Goal: Information Seeking & Learning: Learn about a topic

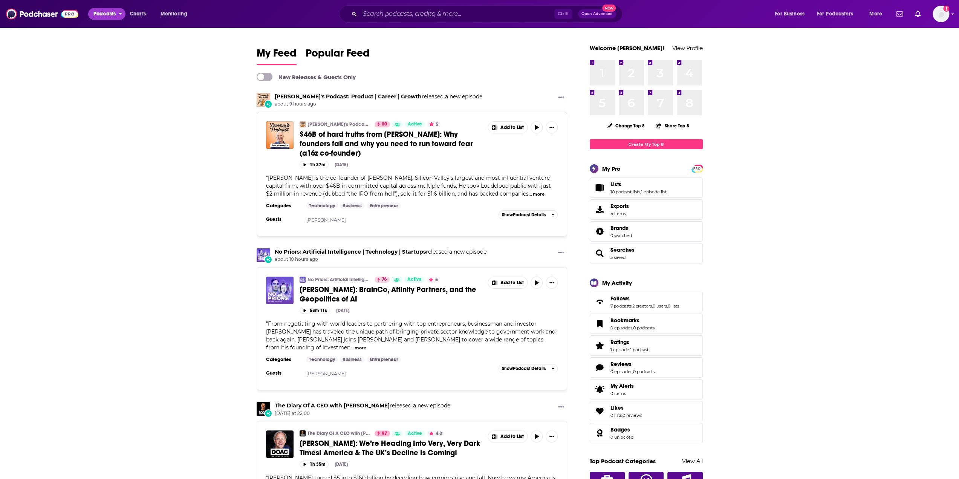
click at [97, 15] on span "Podcasts" at bounding box center [104, 14] width 22 height 11
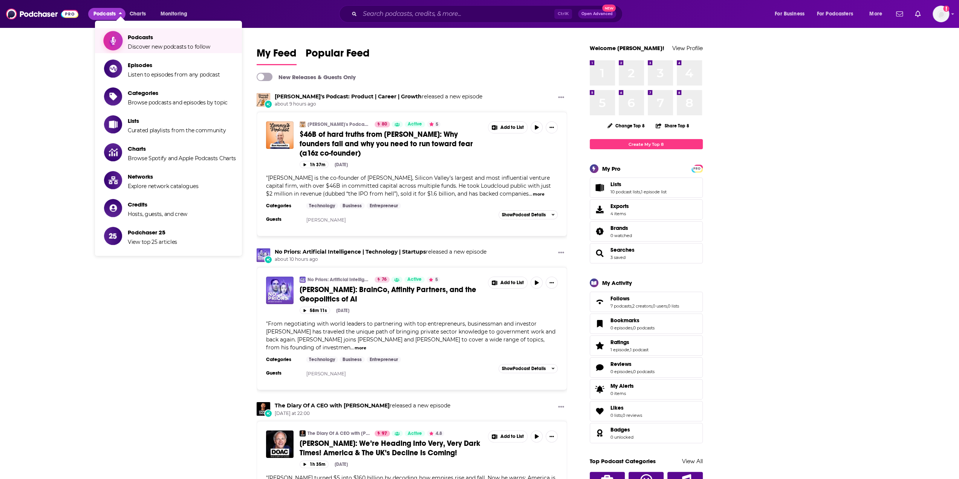
click at [141, 43] on span "Discover new podcasts to follow" at bounding box center [169, 46] width 83 height 7
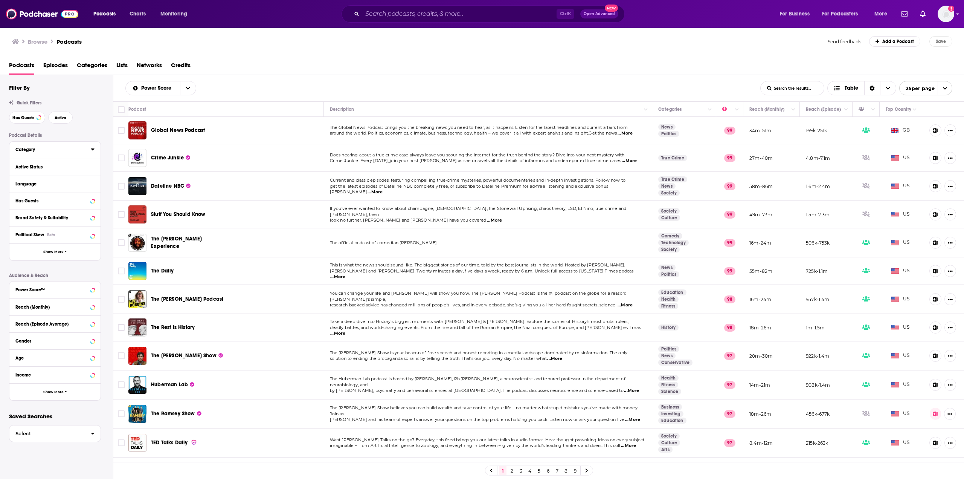
click at [94, 150] on icon at bounding box center [93, 149] width 4 height 6
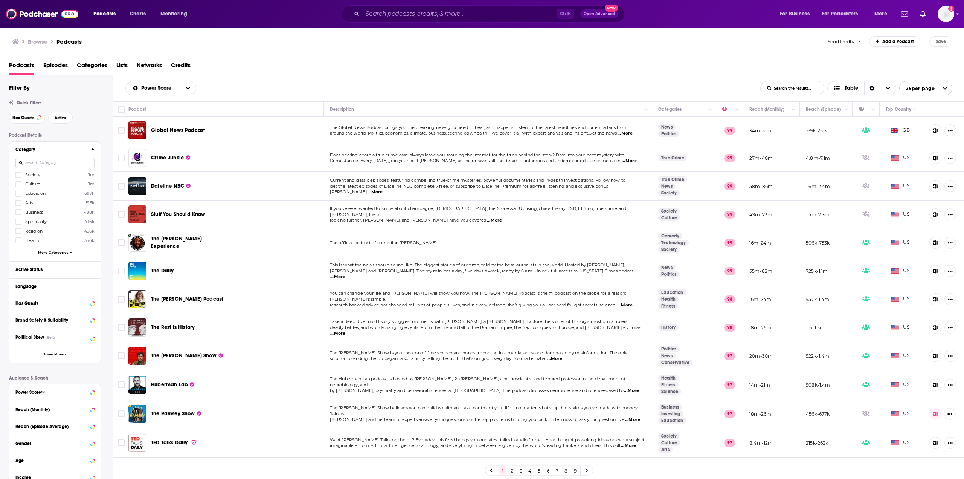
scroll to position [38, 0]
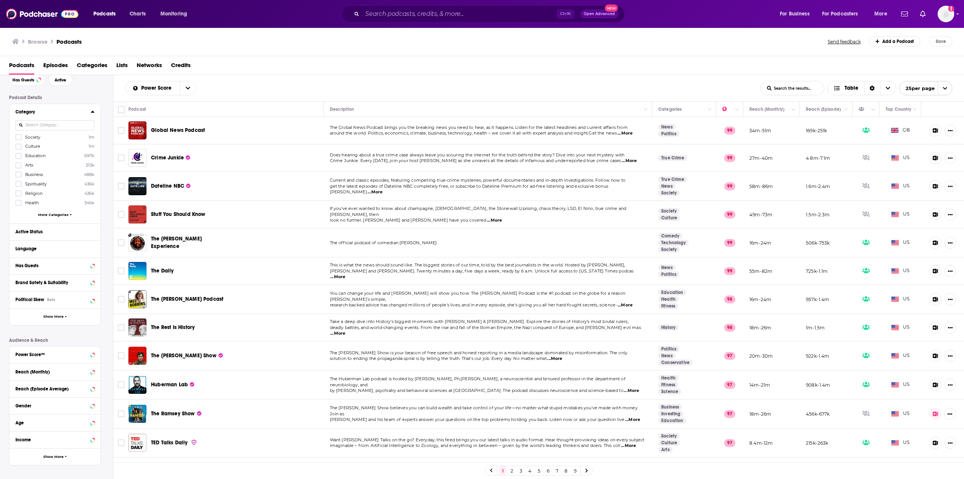
click at [53, 214] on span "More Categories" at bounding box center [53, 214] width 31 height 4
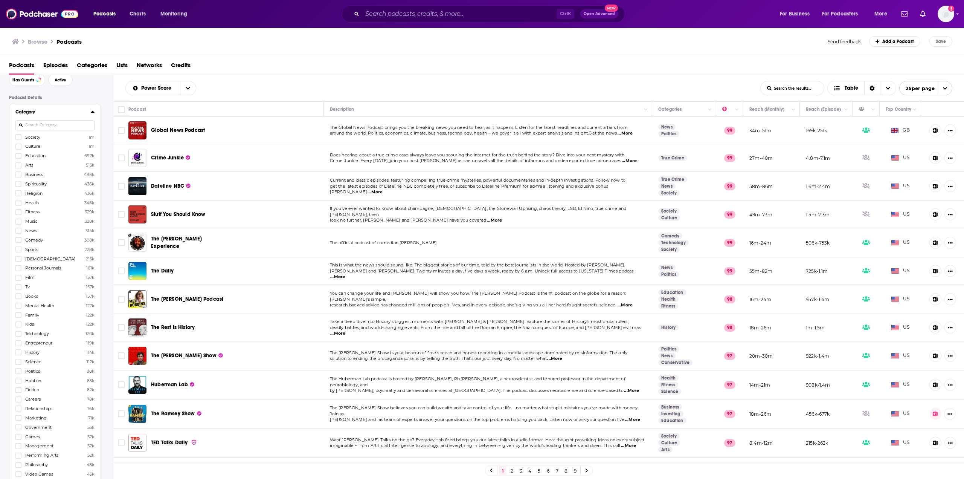
scroll to position [75, 0]
click at [21, 212] on div at bounding box center [19, 211] width 8 height 6
click at [18, 214] on input "multiSelectOption-sports-12" at bounding box center [18, 214] width 0 height 0
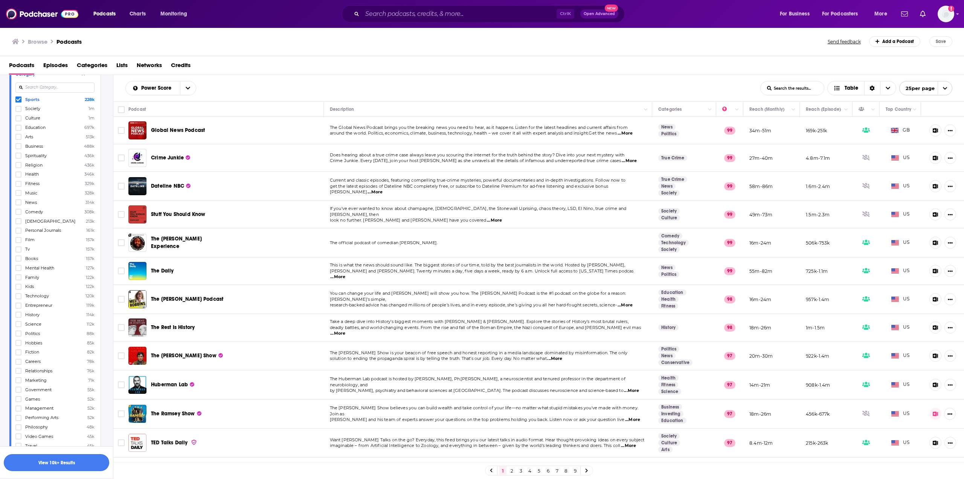
click at [54, 461] on button "View 10k+ Results" at bounding box center [56, 462] width 105 height 17
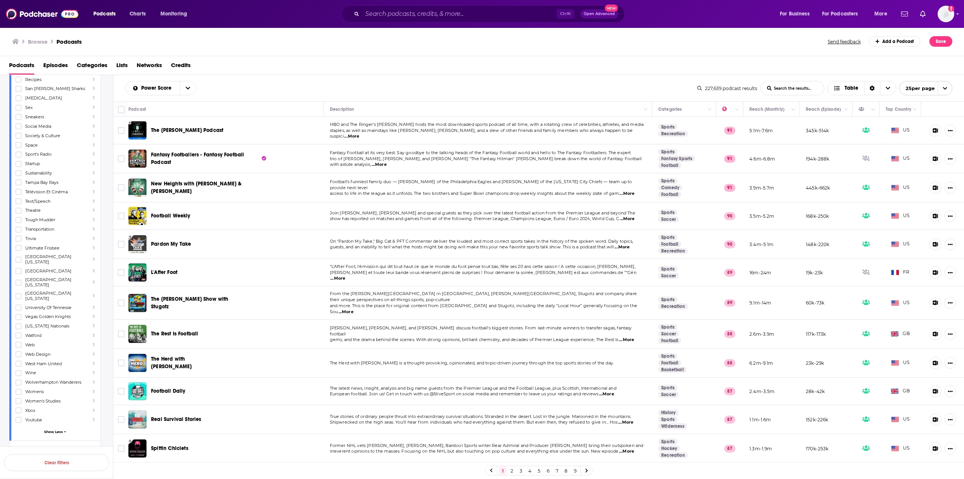
scroll to position [4219, 0]
click at [58, 418] on span "Show Less" at bounding box center [53, 420] width 19 height 4
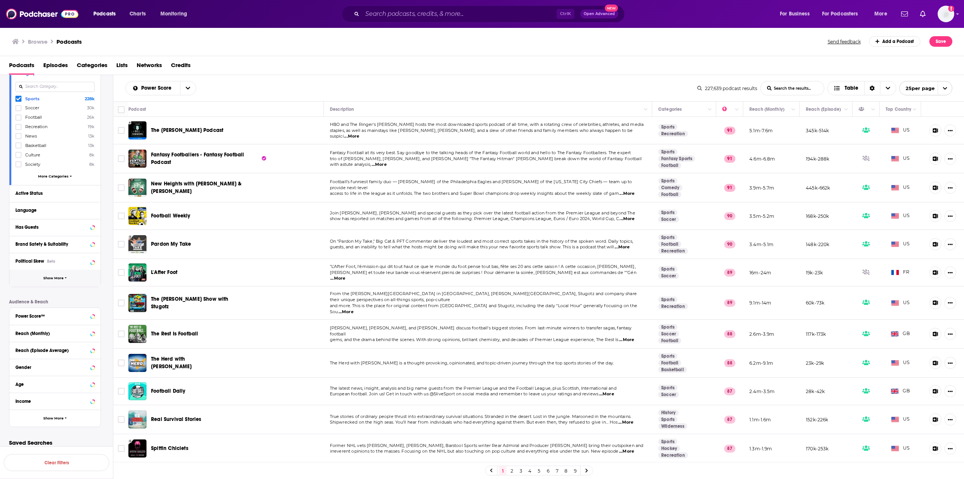
scroll to position [78, 0]
click at [54, 417] on button "Show More" at bounding box center [54, 416] width 91 height 17
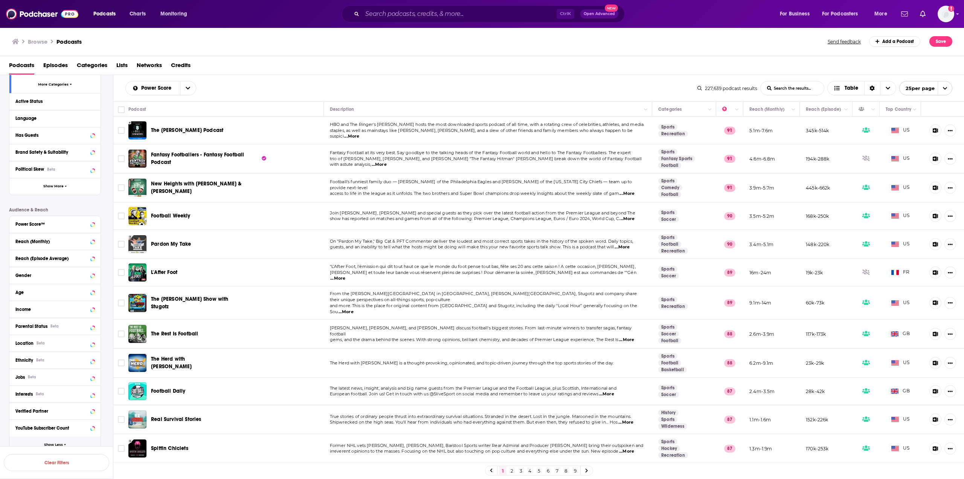
scroll to position [191, 0]
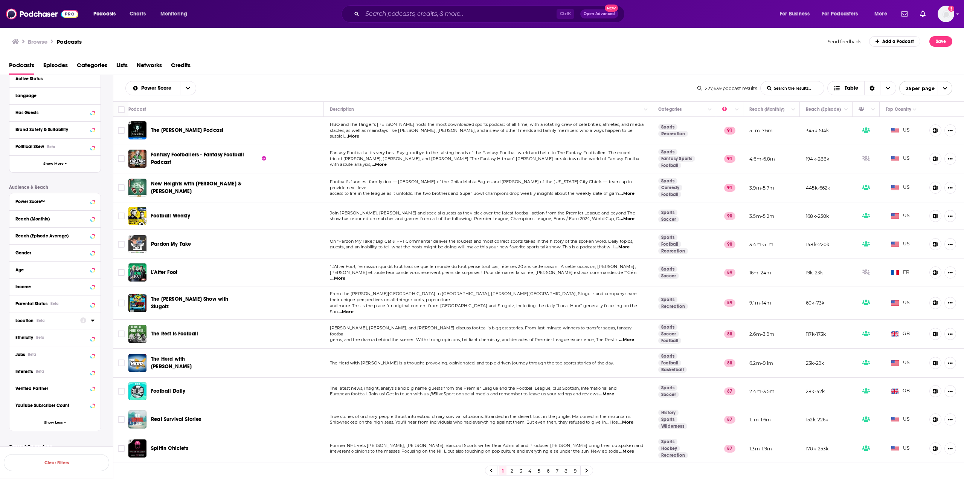
click at [92, 318] on icon at bounding box center [93, 320] width 4 height 6
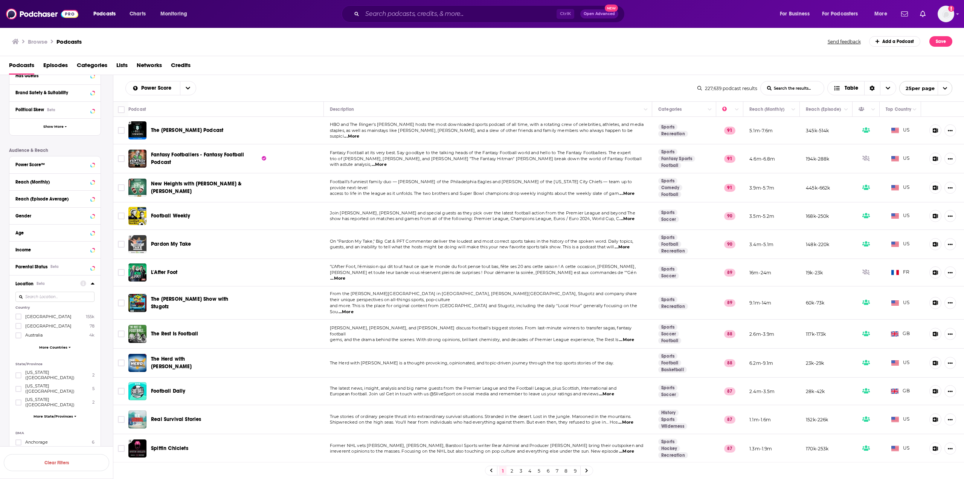
scroll to position [266, 0]
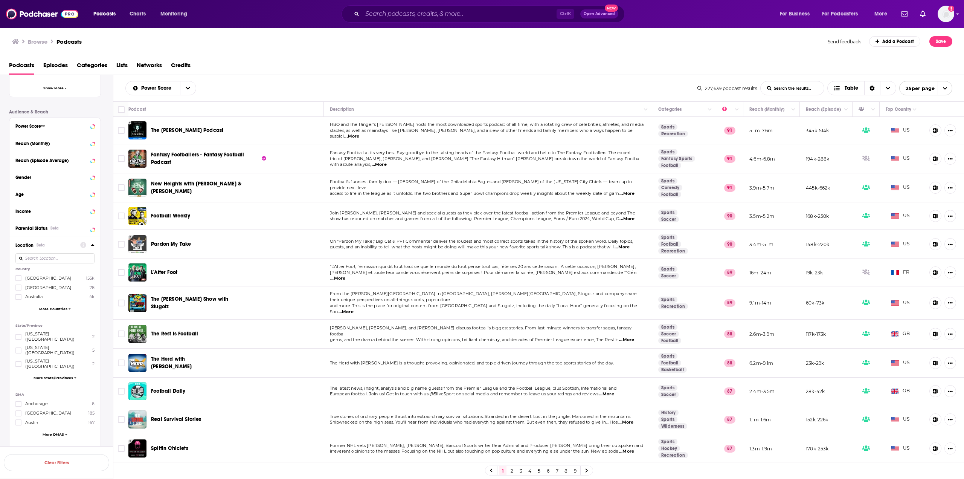
click at [44, 376] on span "More State/Provinces" at bounding box center [54, 378] width 40 height 4
click at [47, 307] on span "More Countries" at bounding box center [53, 309] width 28 height 4
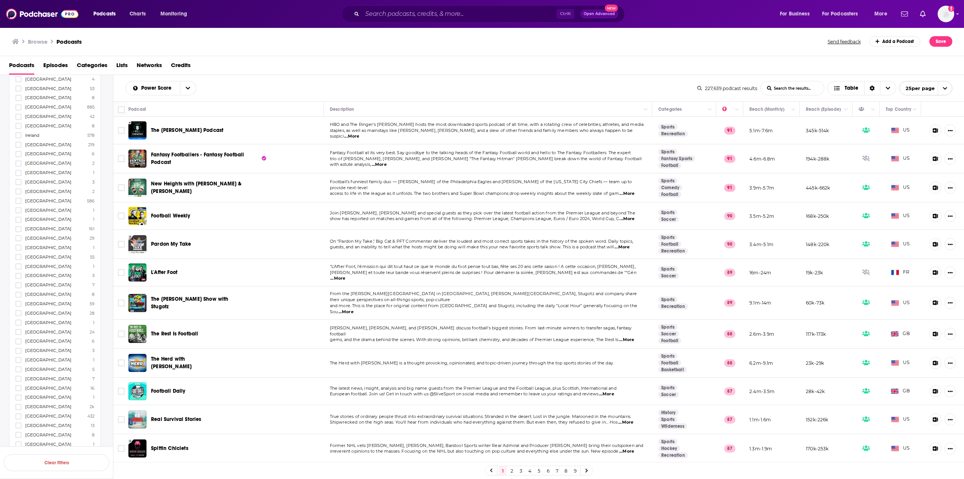
scroll to position [680, 0]
drag, startPoint x: 21, startPoint y: 426, endPoint x: 26, endPoint y: 432, distance: 7.7
click at [18, 442] on icon at bounding box center [18, 443] width 5 height 3
click at [61, 443] on button "View 10k+ Results" at bounding box center [56, 442] width 105 height 17
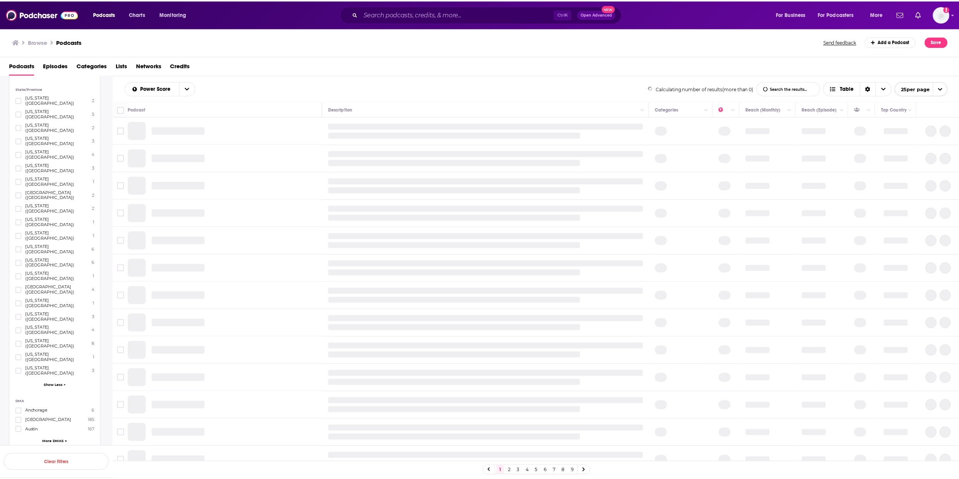
scroll to position [289, 0]
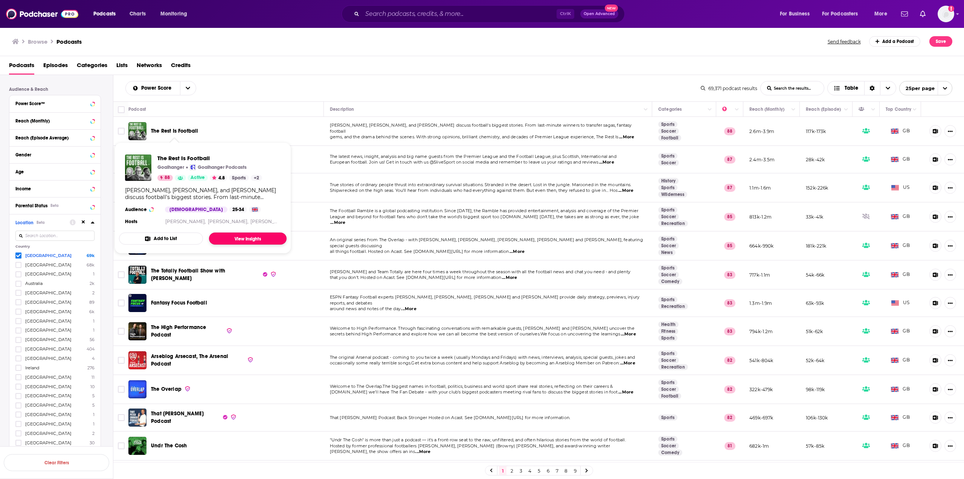
click at [241, 235] on link "View Insights" at bounding box center [248, 238] width 78 height 12
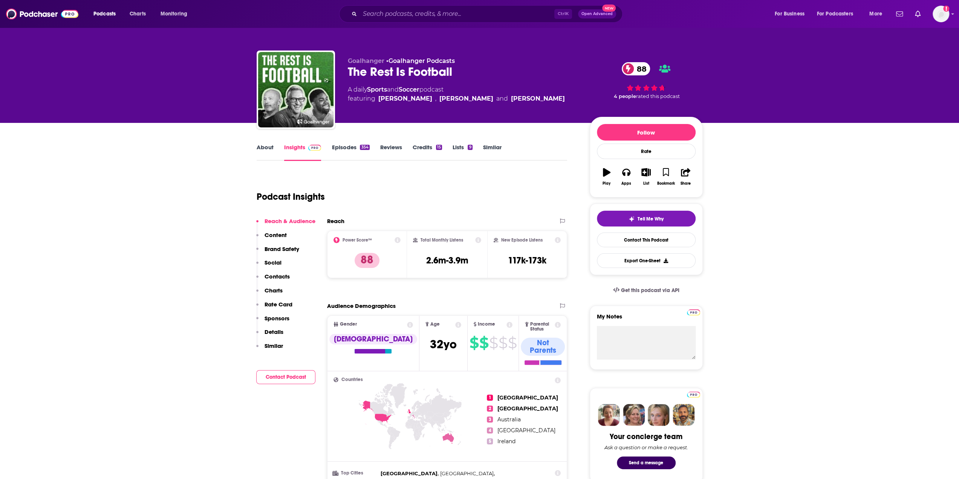
click at [344, 145] on link "Episodes 354" at bounding box center [351, 152] width 38 height 17
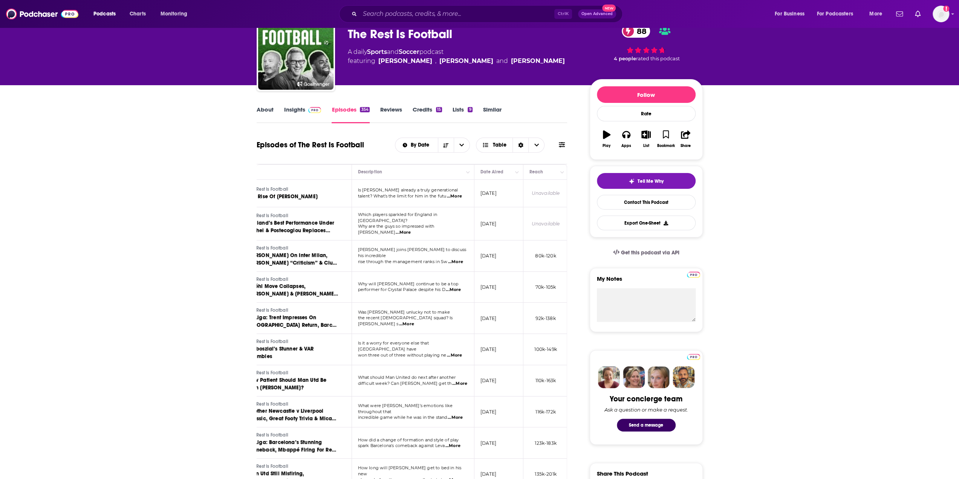
scroll to position [75, 0]
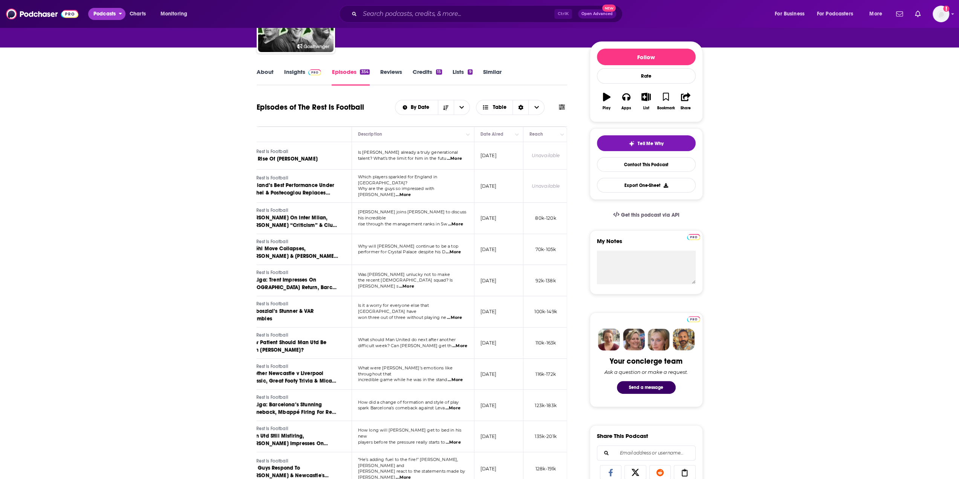
click at [100, 17] on span "Podcasts" at bounding box center [104, 14] width 22 height 11
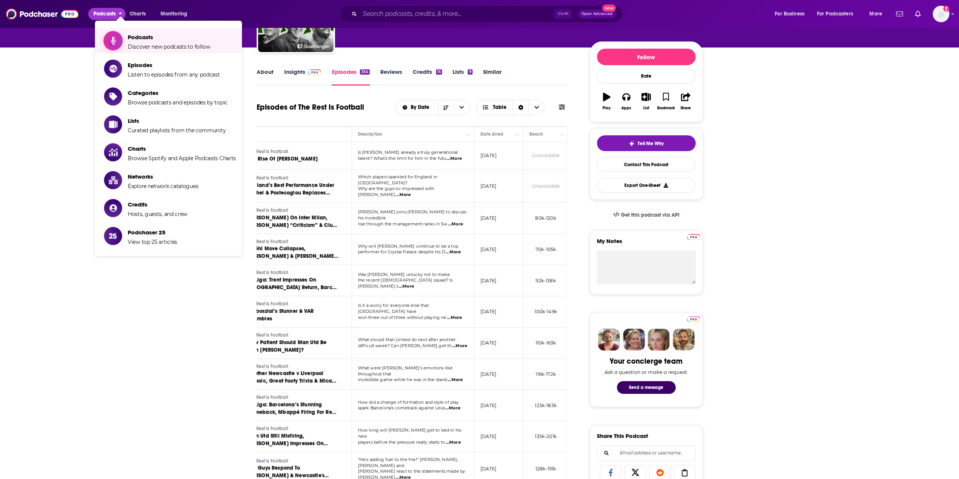
click at [146, 38] on span "Podcasts" at bounding box center [169, 37] width 83 height 7
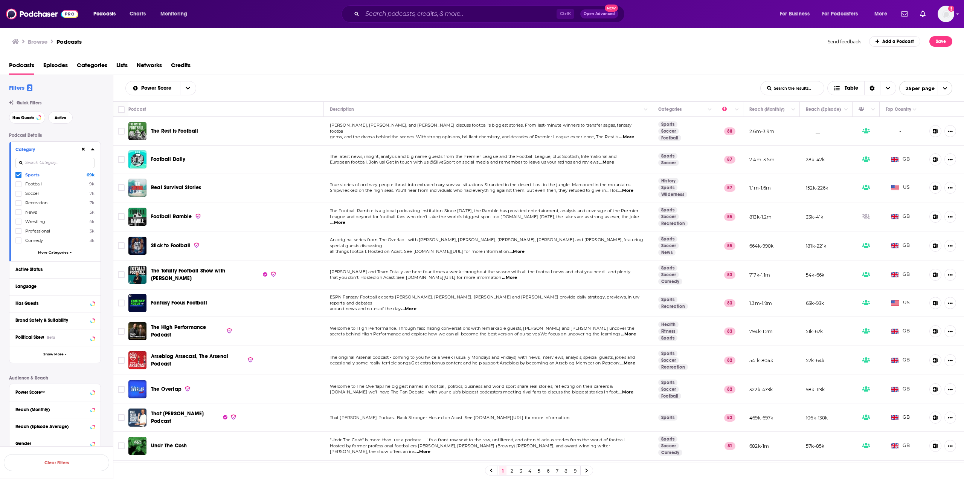
click at [82, 151] on icon at bounding box center [83, 149] width 3 height 5
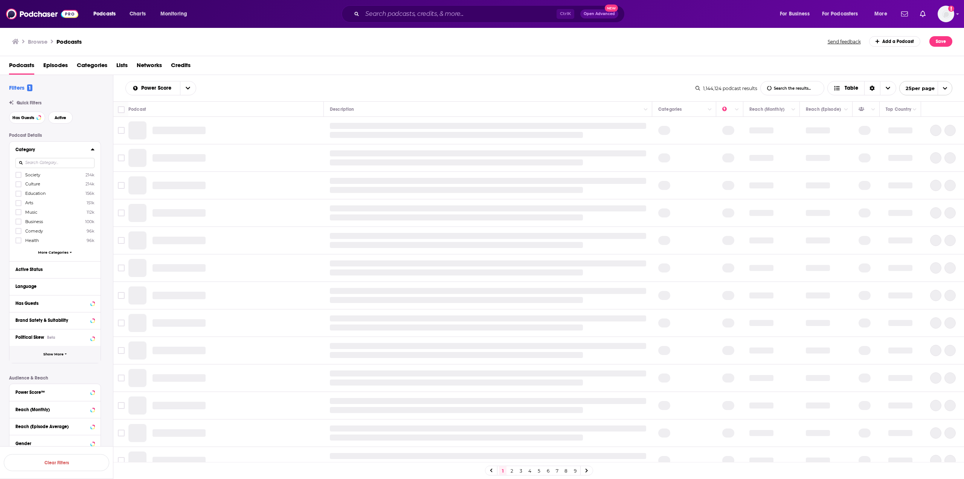
click at [50, 352] on span "Show More" at bounding box center [53, 354] width 20 height 4
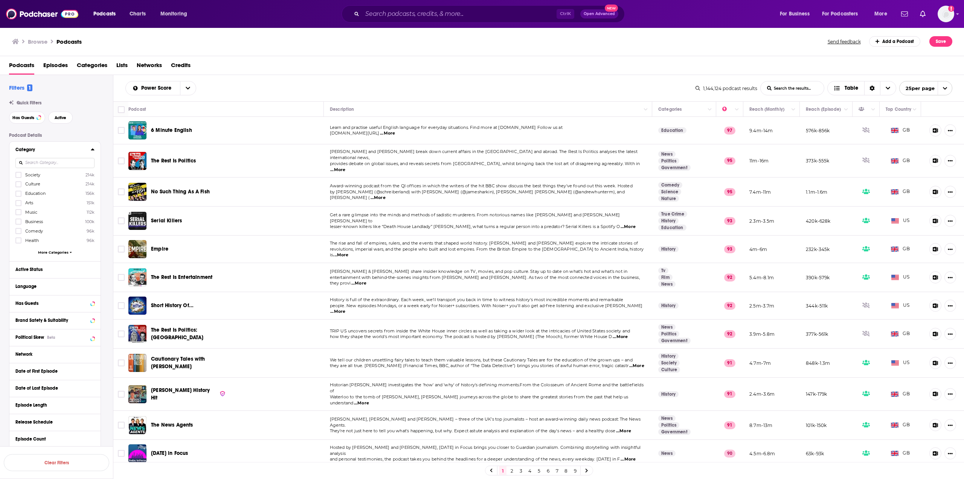
click at [91, 149] on icon at bounding box center [93, 149] width 4 height 6
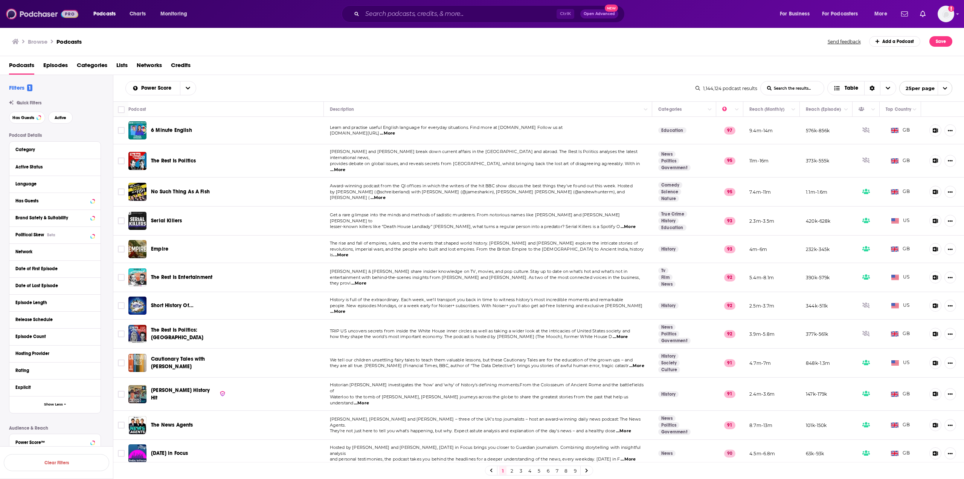
click at [31, 17] on img at bounding box center [42, 14] width 72 height 14
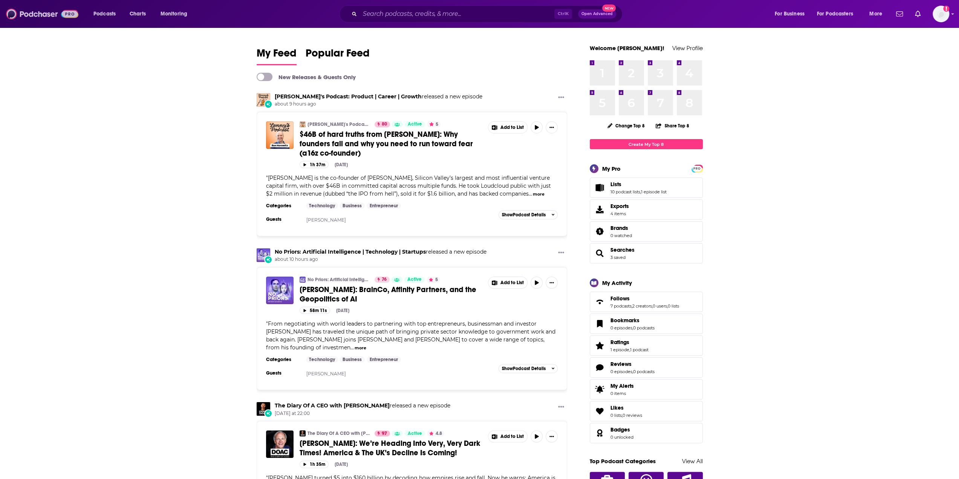
click at [43, 12] on img at bounding box center [42, 14] width 72 height 14
click at [142, 15] on span "Charts" at bounding box center [138, 14] width 16 height 11
